Goal: Task Accomplishment & Management: Manage account settings

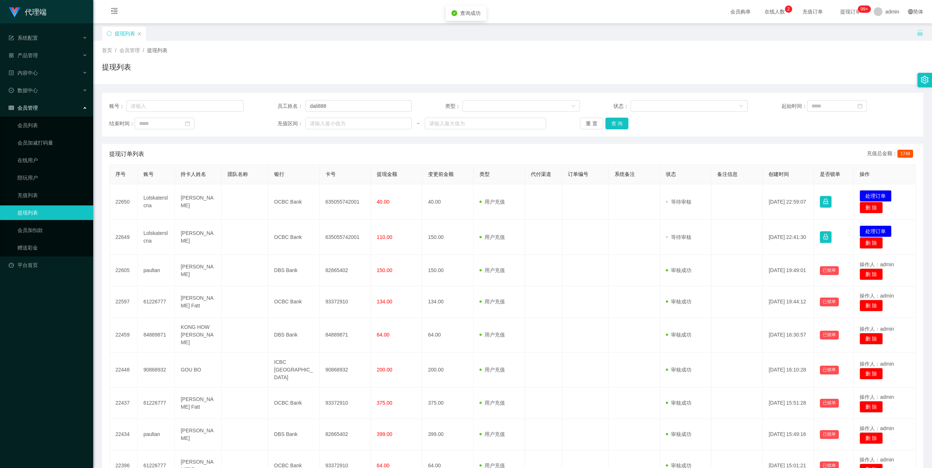
scroll to position [87, 0]
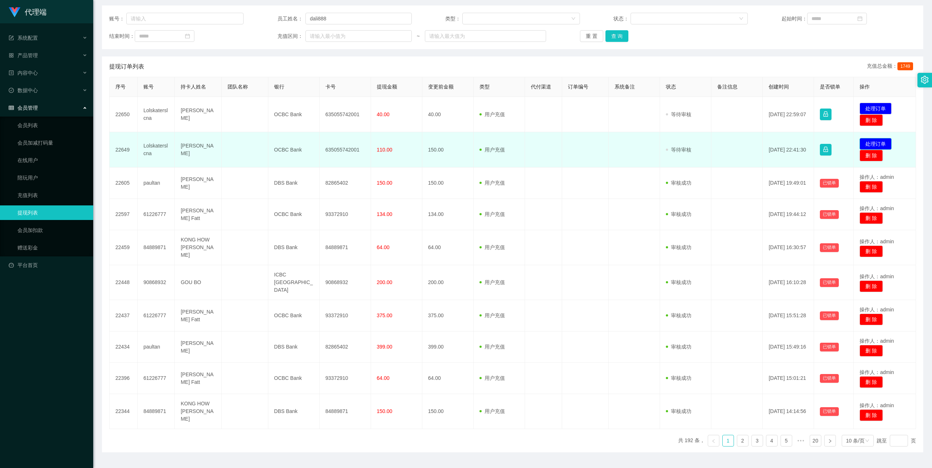
click at [877, 140] on button "处理订单" at bounding box center [876, 144] width 32 height 12
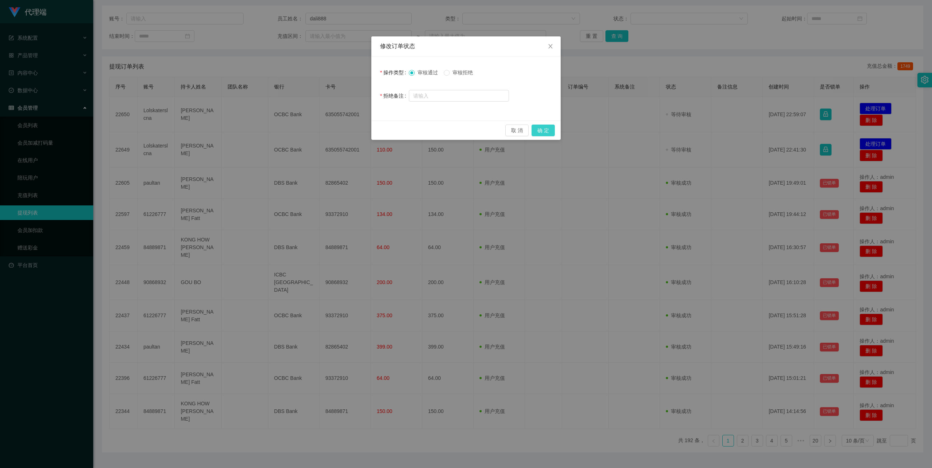
drag, startPoint x: 544, startPoint y: 127, endPoint x: 559, endPoint y: 130, distance: 15.1
click at [544, 127] on button "确 定" at bounding box center [543, 131] width 23 height 12
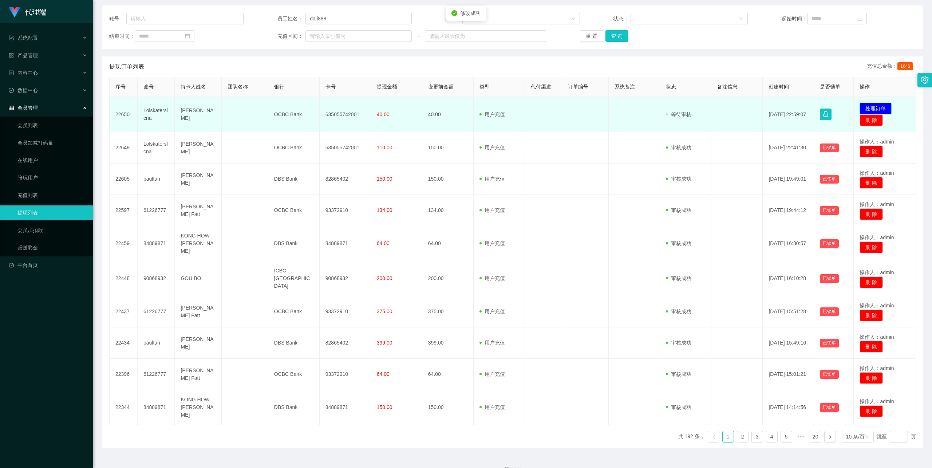
click at [880, 104] on button "处理订单" at bounding box center [876, 109] width 32 height 12
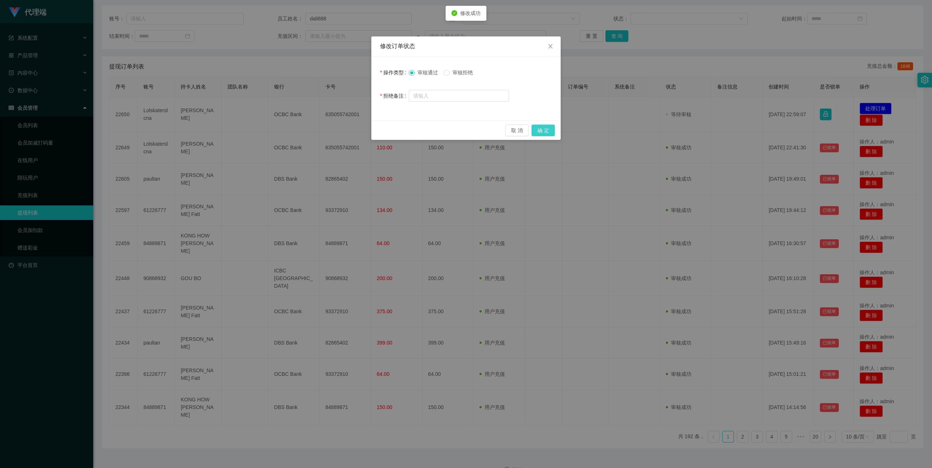
click at [543, 130] on button "确 定" at bounding box center [543, 131] width 23 height 12
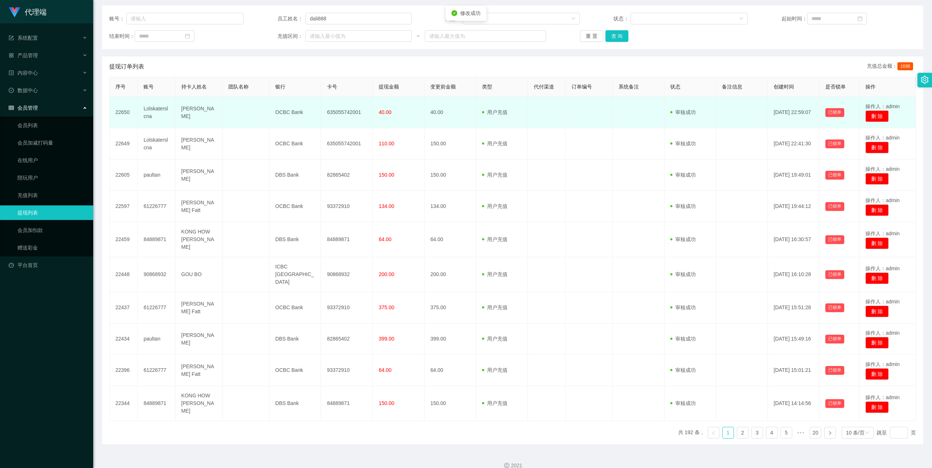
click at [342, 111] on td "635055742001" at bounding box center [347, 112] width 52 height 31
copy td "635055742001"
click at [291, 113] on td "OCBC Bank" at bounding box center [295, 112] width 52 height 31
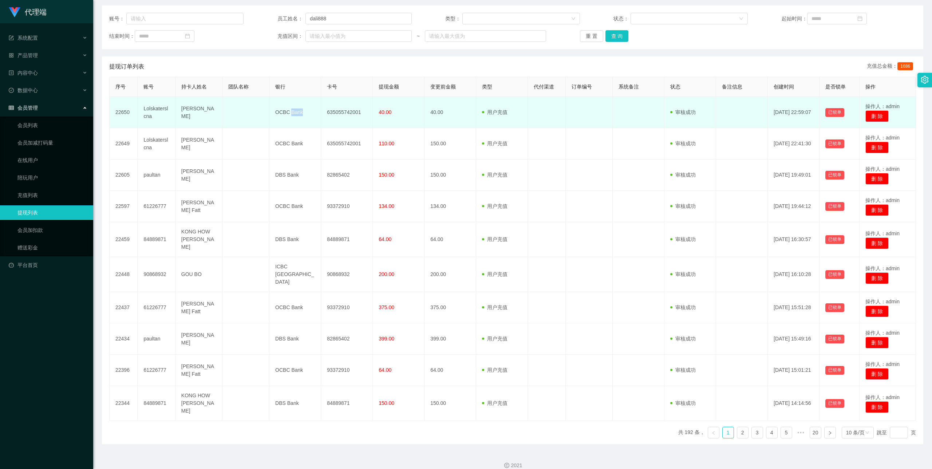
copy td "Bank"
click at [291, 113] on td "OCBC Bank" at bounding box center [295, 112] width 52 height 31
copy td "OCBC Bank"
click at [187, 113] on td "[PERSON_NAME]" at bounding box center [198, 112] width 47 height 31
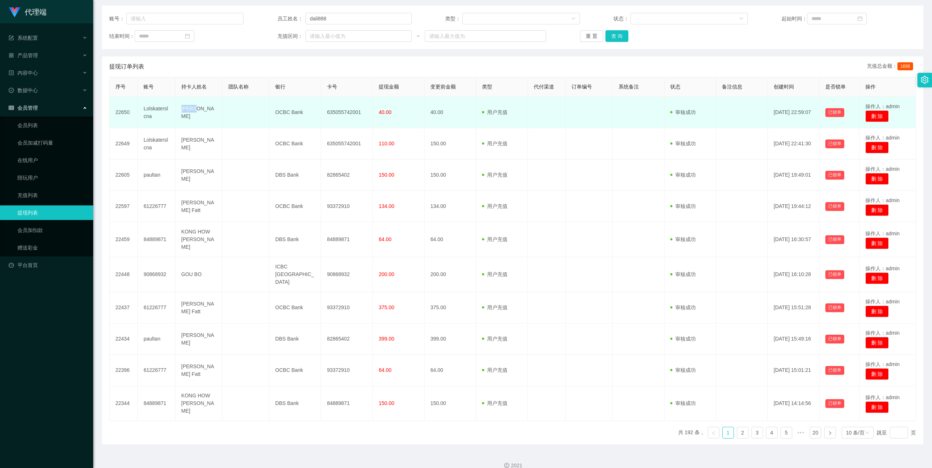
copy td "[PERSON_NAME]"
